Goal: Use online tool/utility: Use online tool/utility

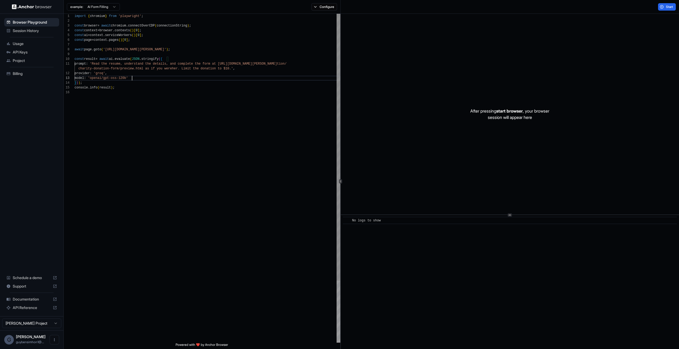
scroll to position [14, 0]
click at [204, 69] on div "import { chromium } from 'playwright' ; const browser = await chromium . connec…" at bounding box center [206, 217] width 265 height 406
drag, startPoint x: 241, startPoint y: 160, endPoint x: 85, endPoint y: -28, distance: 244.0
click at [85, 14] on div "import { chromium } from 'playwright' ; const browser = await chromium . connec…" at bounding box center [206, 217] width 265 height 406
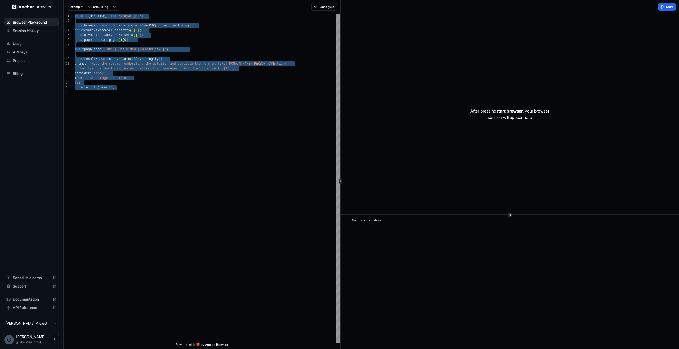
scroll to position [0, 0]
type textarea "**********"
click at [161, 101] on div "import { chromium } from 'playwright' ; const browser = await chromium . connec…" at bounding box center [206, 217] width 265 height 406
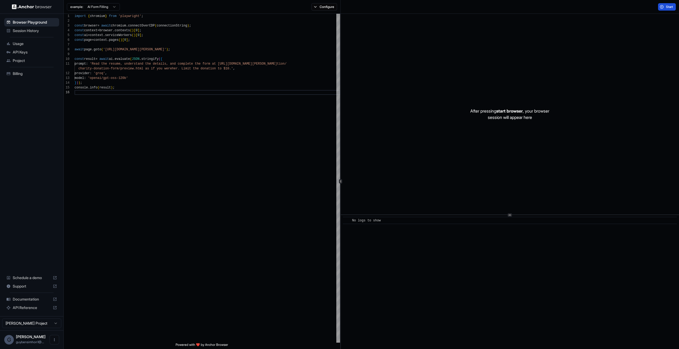
click at [669, 10] on button "Start" at bounding box center [667, 6] width 18 height 7
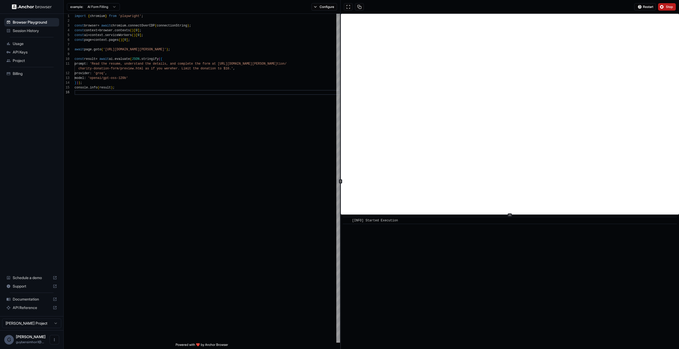
click at [661, 7] on button "Stop" at bounding box center [667, 6] width 18 height 7
